Goal: Task Accomplishment & Management: Complete application form

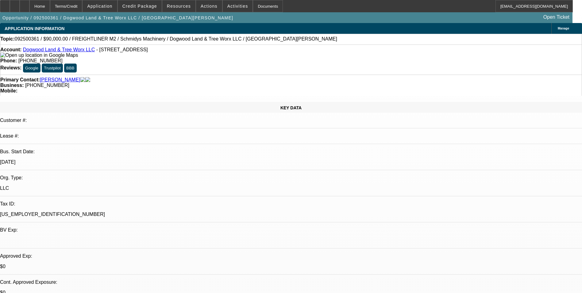
select select "0"
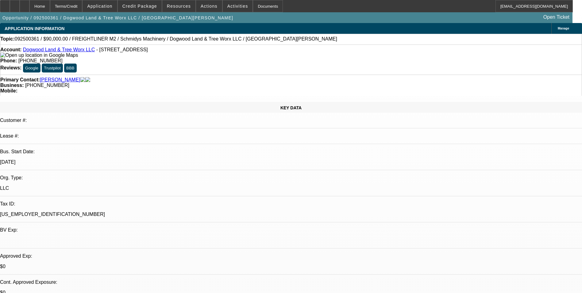
select select "0"
select select "1"
select select "3"
select select "6"
select select "1"
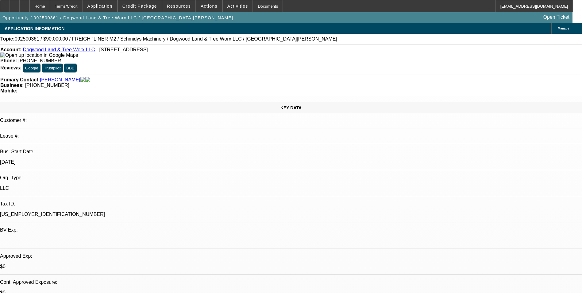
select select "3"
select select "6"
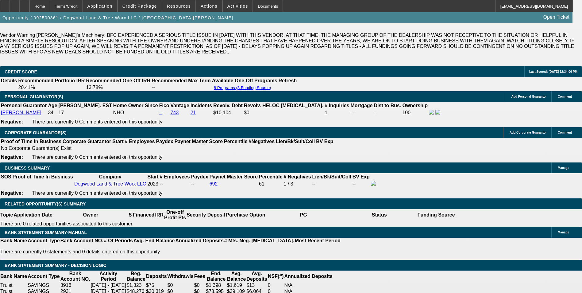
scroll to position [921, 0]
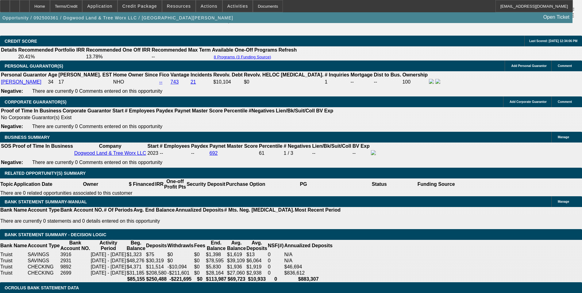
drag, startPoint x: 109, startPoint y: 120, endPoint x: 160, endPoint y: 121, distance: 50.7
type input "$40,000.00"
type input "UNKNOWN"
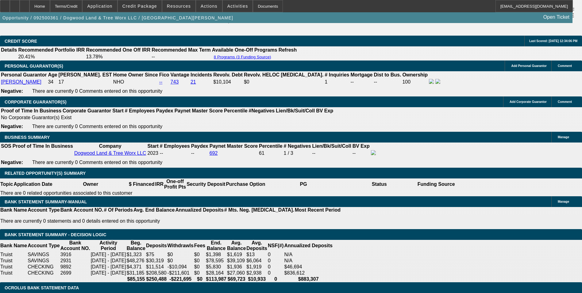
type input "$1,775.52"
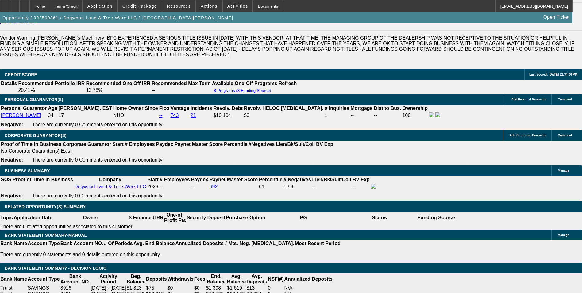
scroll to position [829, 0]
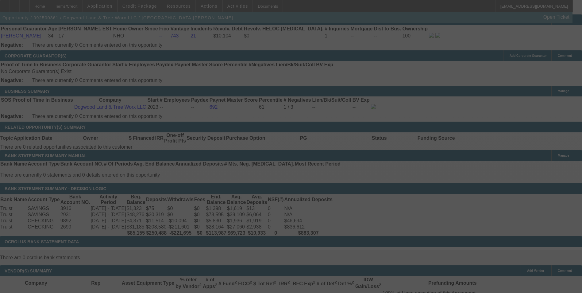
scroll to position [982, 0]
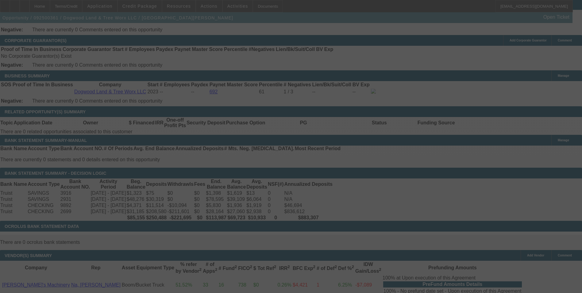
select select "0"
select select "3"
select select "0"
select select "6"
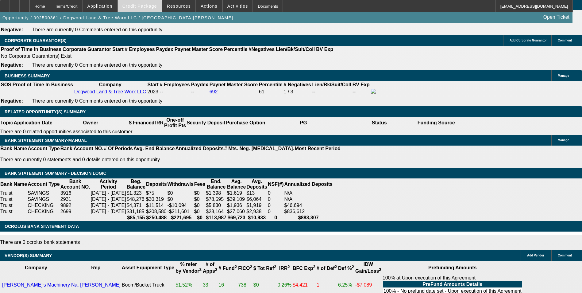
click at [148, 8] on span "Credit Package" at bounding box center [139, 6] width 35 height 5
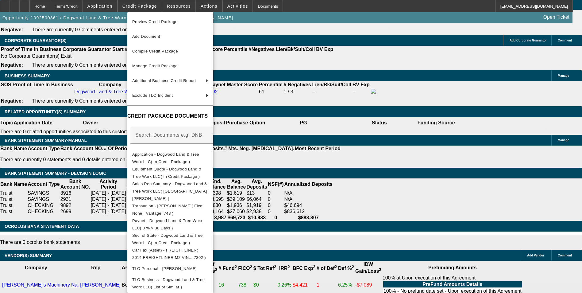
click at [176, 7] on div at bounding box center [291, 146] width 582 height 293
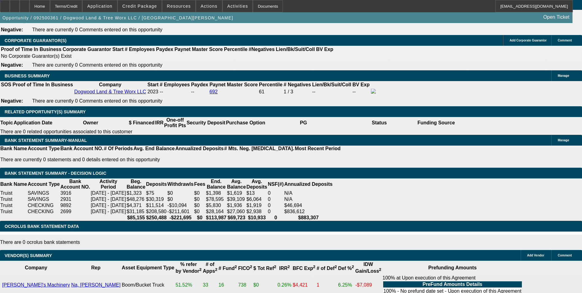
click at [176, 7] on span "Resources" at bounding box center [179, 6] width 24 height 5
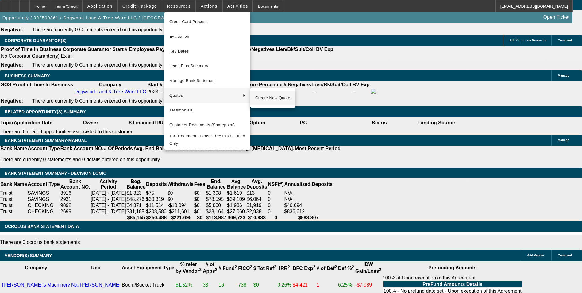
click at [281, 97] on span "Create New Quote" at bounding box center [272, 97] width 35 height 7
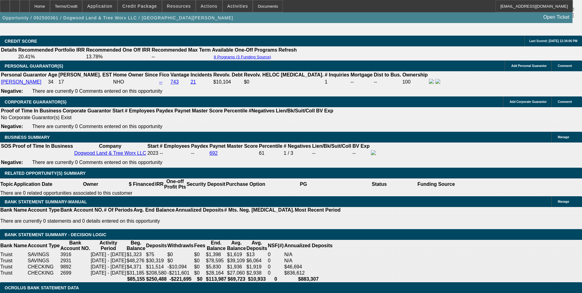
scroll to position [859, 0]
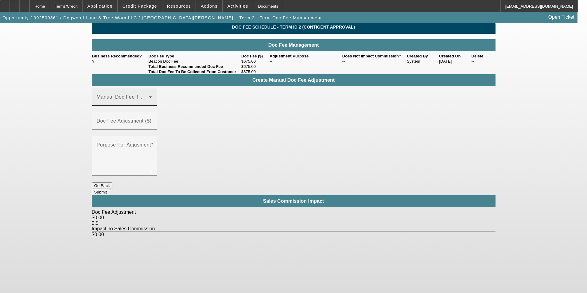
click at [151, 106] on div "Manual Doc Fee Type" at bounding box center [124, 96] width 55 height 17
click at [136, 139] on mat-option "Beacon Doc Fee" at bounding box center [133, 137] width 82 height 15
click at [152, 118] on mat-label "Doc Fee Adjustment ($)" at bounding box center [124, 120] width 55 height 5
click at [152, 120] on input "Doc Fee Adjustment ($)" at bounding box center [124, 123] width 55 height 7
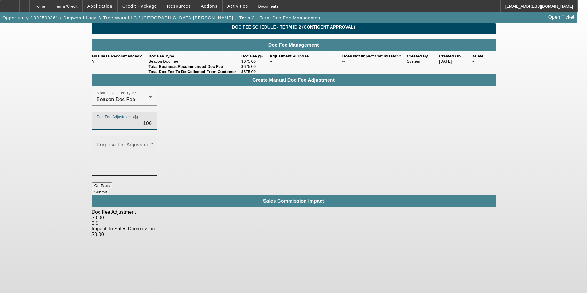
type input "$100.00"
click at [152, 144] on textarea "Purpose For Adjusment" at bounding box center [124, 158] width 55 height 29
type textarea "-"
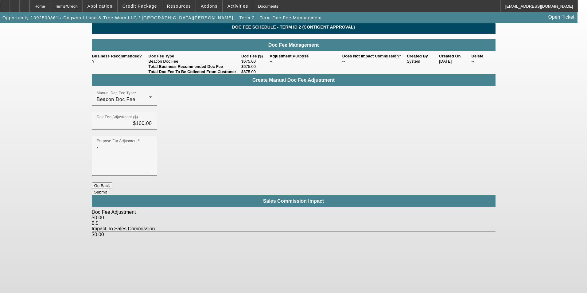
click at [109, 189] on button "Submit" at bounding box center [100, 192] width 17 height 6
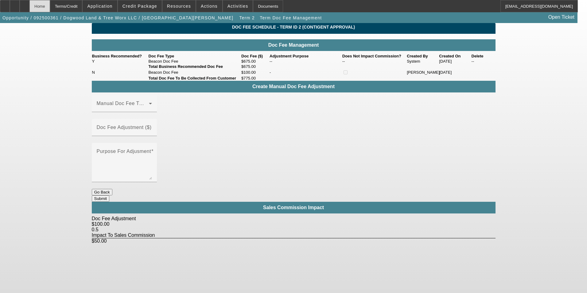
click at [50, 10] on div "Home" at bounding box center [39, 6] width 21 height 12
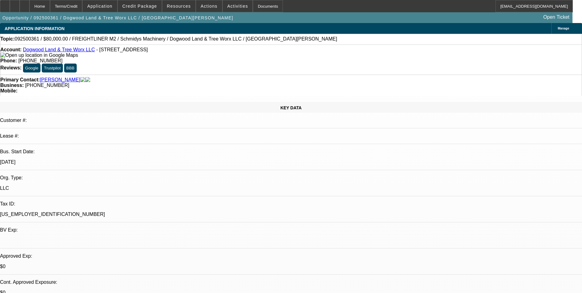
select select "0"
select select "3"
select select "0"
select select "6"
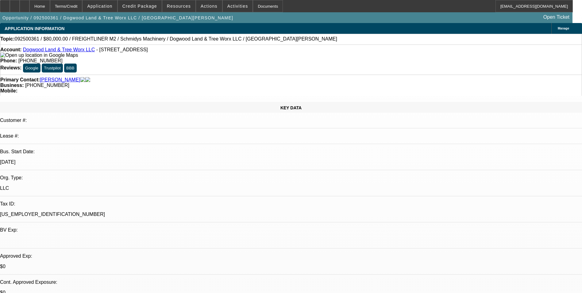
select select "0"
select select "3"
select select "0"
select select "6"
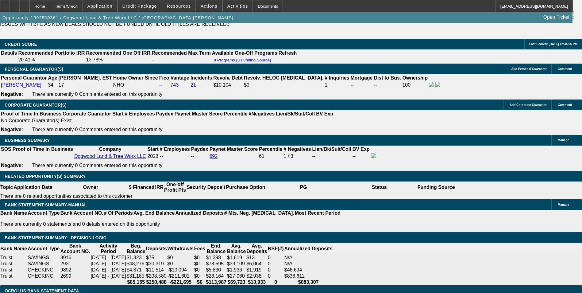
scroll to position [932, 0]
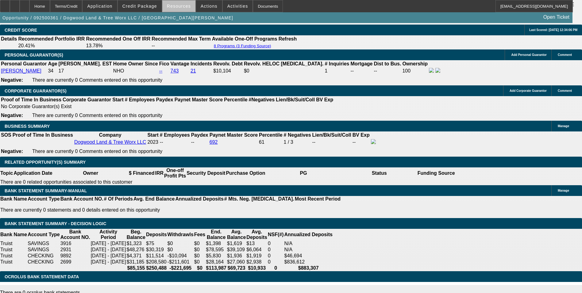
click at [181, 9] on span at bounding box center [178, 6] width 33 height 15
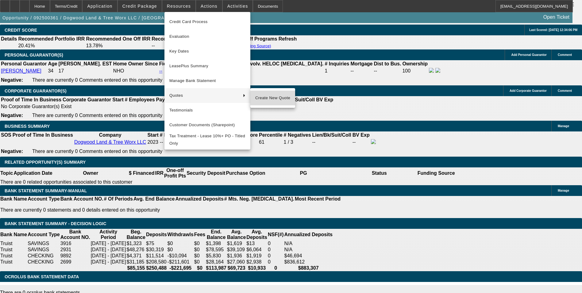
click at [278, 101] on span "Create New Quote" at bounding box center [272, 97] width 35 height 7
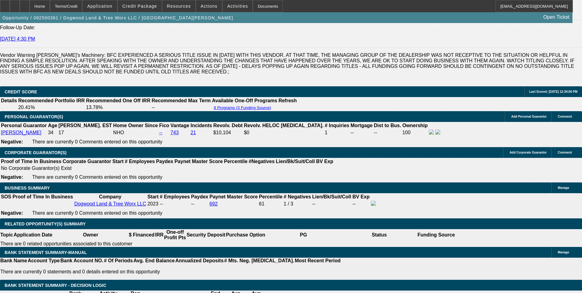
scroll to position [879, 0]
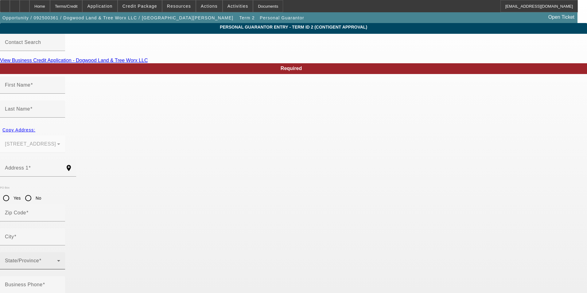
type input "[PERSON_NAME]"
type input "[STREET_ADDRESS]"
radio input "true"
type input "27302"
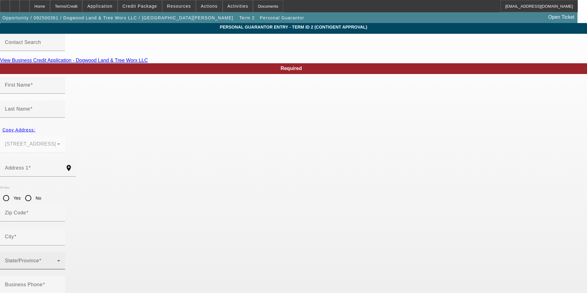
type input "Mebane"
type input "[PHONE_NUMBER]"
type input "100"
type input "246-71-5585"
type input "[PERSON_NAME][EMAIL_ADDRESS][PERSON_NAME][DOMAIN_NAME]"
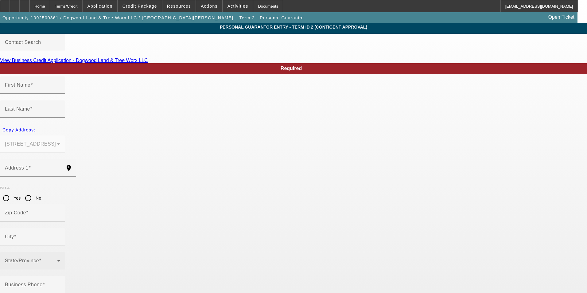
type input "[PHONE_NUMBER]"
drag, startPoint x: 274, startPoint y: 240, endPoint x: 211, endPoint y: 242, distance: 62.9
